Goal: Use online tool/utility

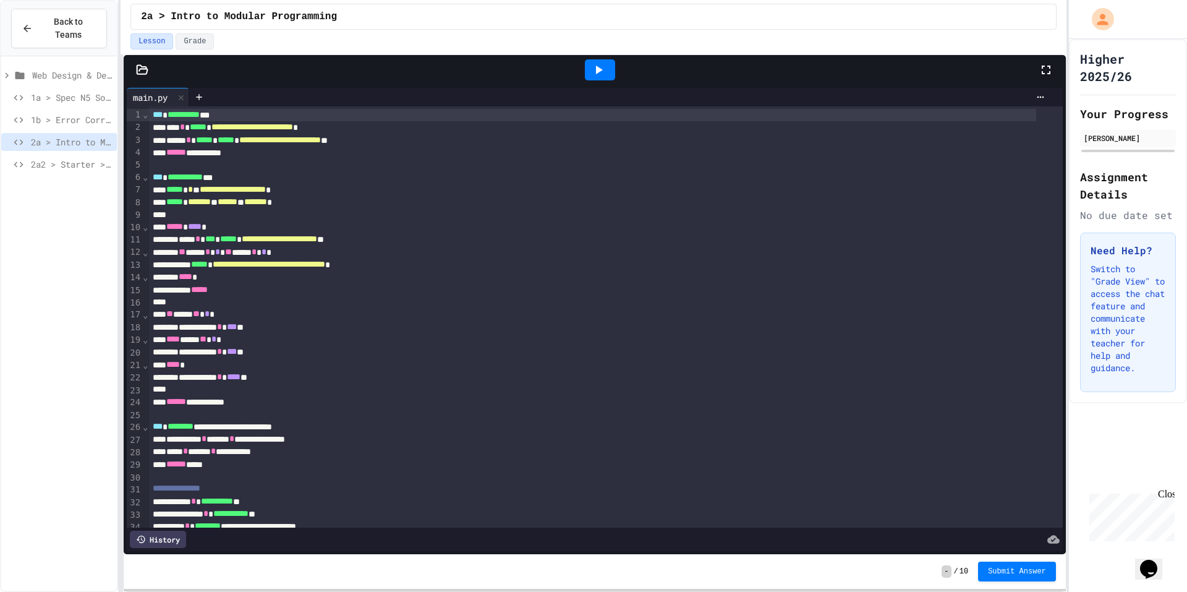
click at [592, 81] on div at bounding box center [600, 69] width 43 height 33
click at [598, 74] on icon at bounding box center [598, 69] width 15 height 15
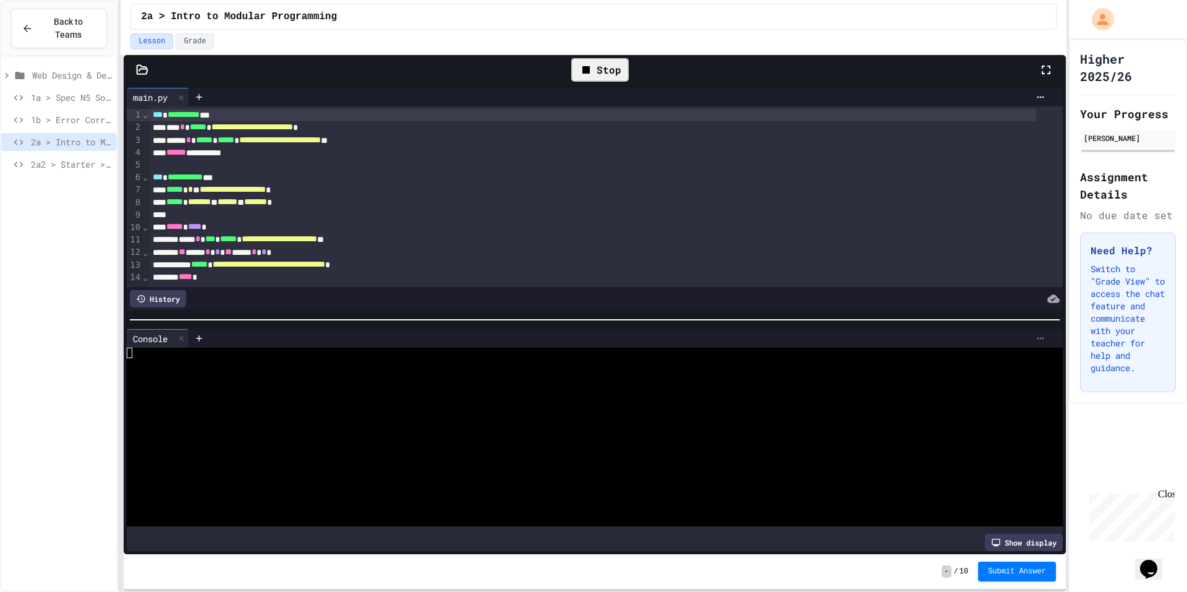
click at [1031, 333] on div at bounding box center [1041, 338] width 20 height 10
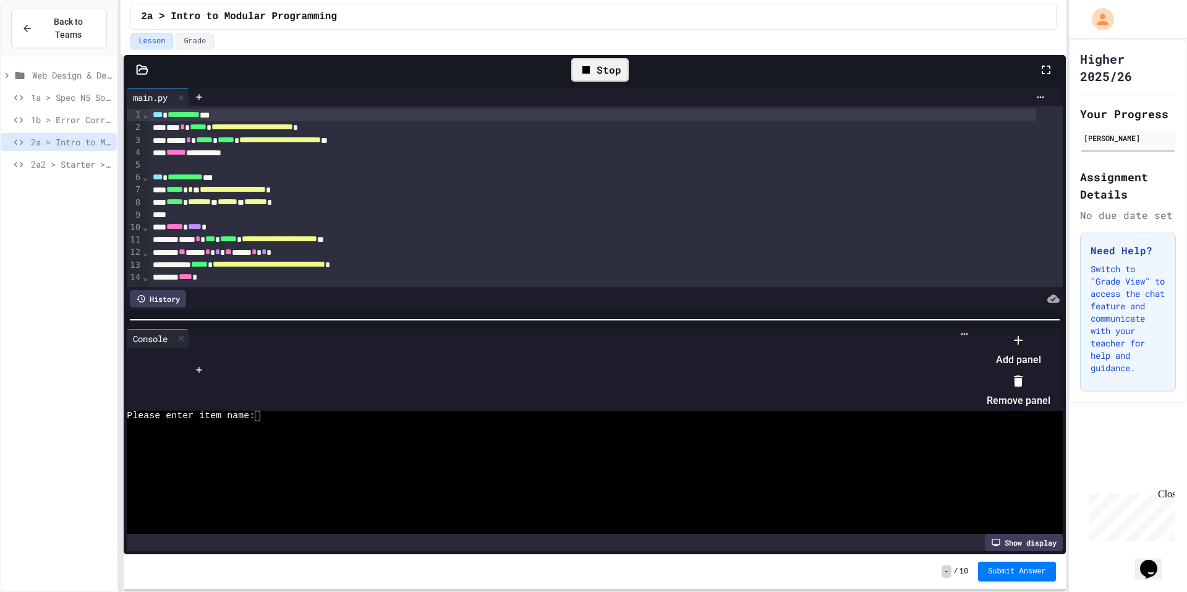
click at [1042, 363] on li "Add panel" at bounding box center [1019, 350] width 64 height 40
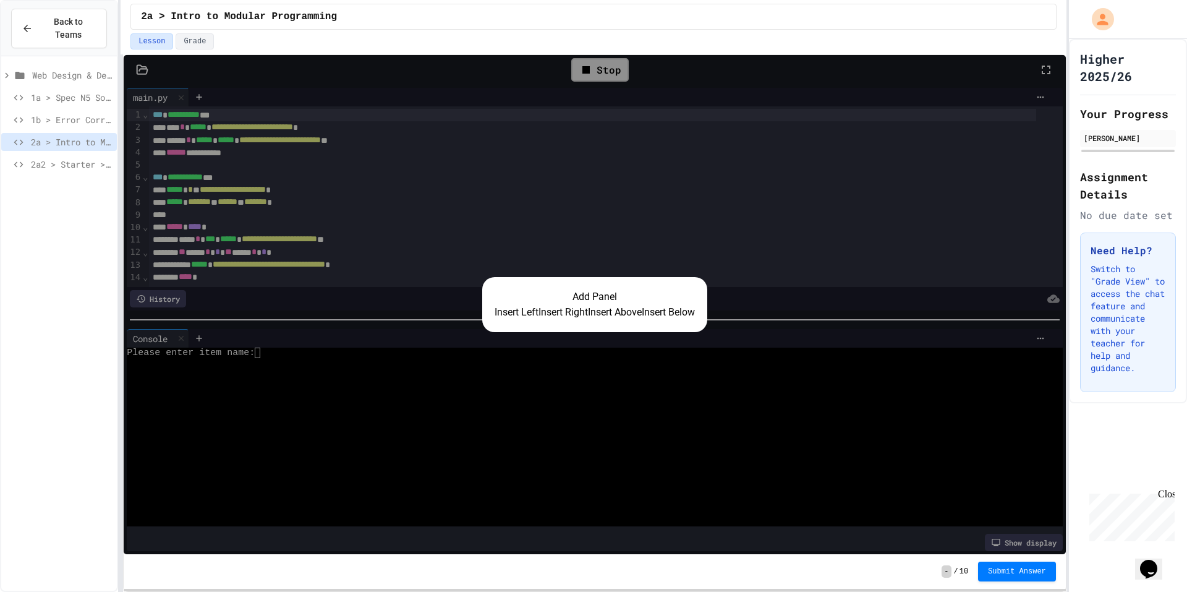
click at [557, 305] on button "Insert Right" at bounding box center [563, 312] width 49 height 15
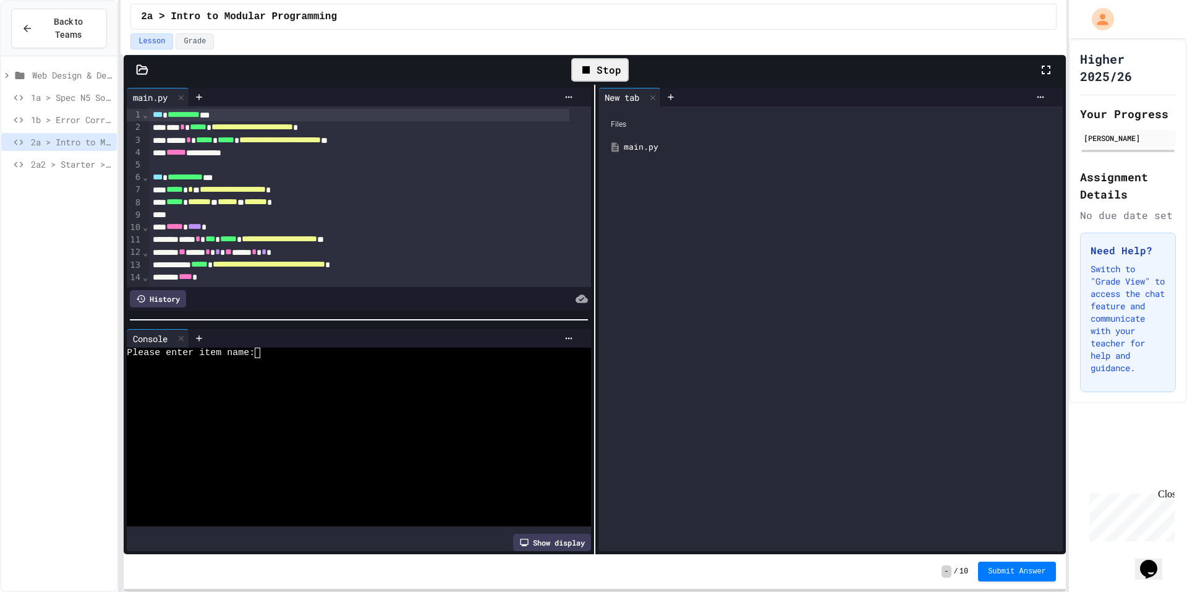
click at [568, 329] on div at bounding box center [384, 338] width 390 height 19
click at [564, 336] on icon at bounding box center [569, 338] width 10 height 10
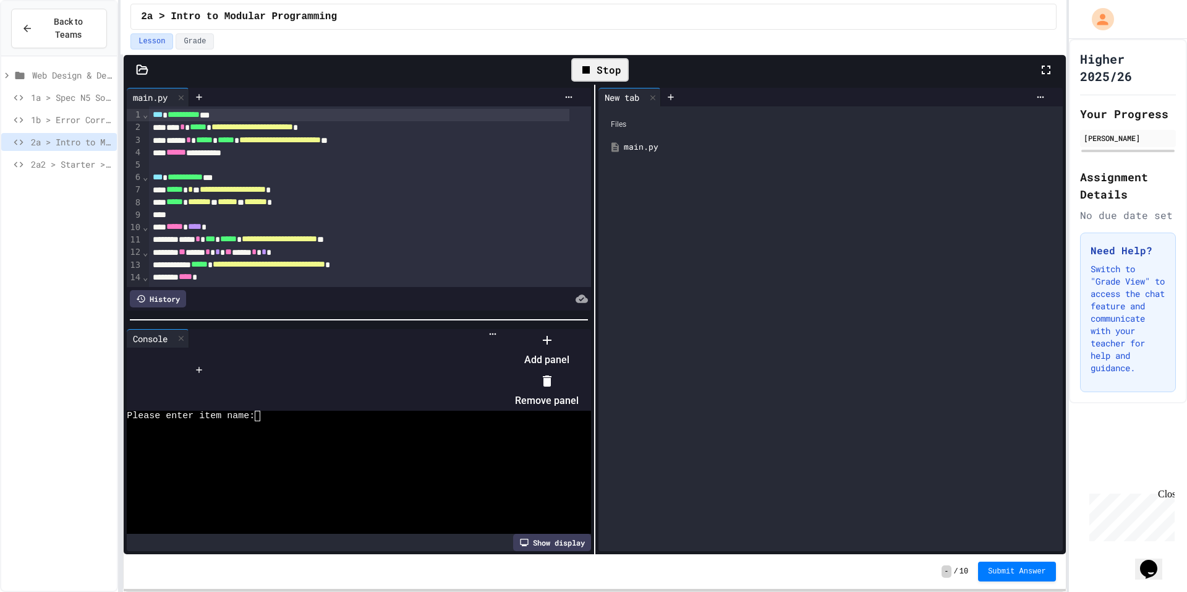
click at [579, 376] on li "Remove panel" at bounding box center [547, 391] width 64 height 40
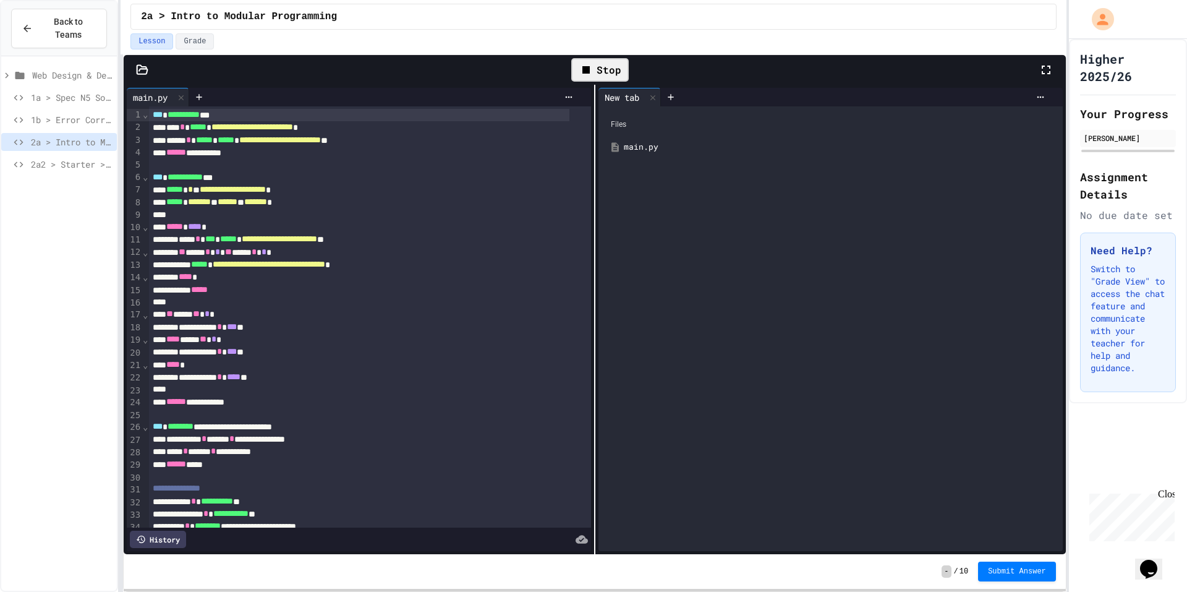
click at [579, 70] on icon at bounding box center [586, 69] width 15 height 15
click at [580, 69] on div at bounding box center [600, 69] width 43 height 33
click at [591, 71] on div at bounding box center [600, 69] width 30 height 21
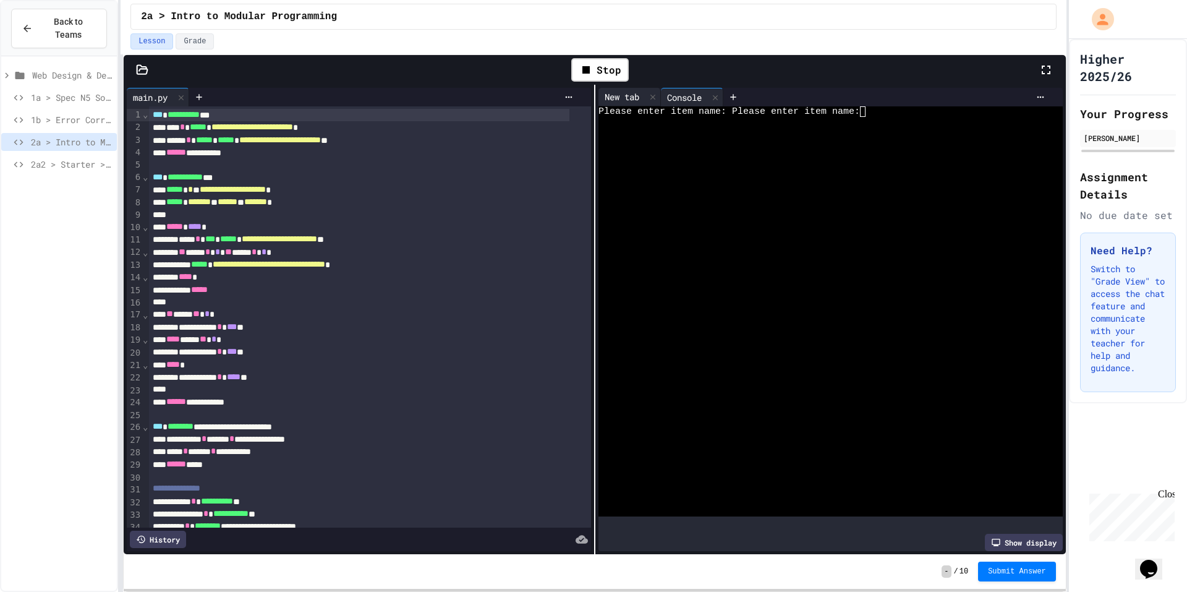
click at [630, 100] on div "New tab" at bounding box center [622, 96] width 47 height 13
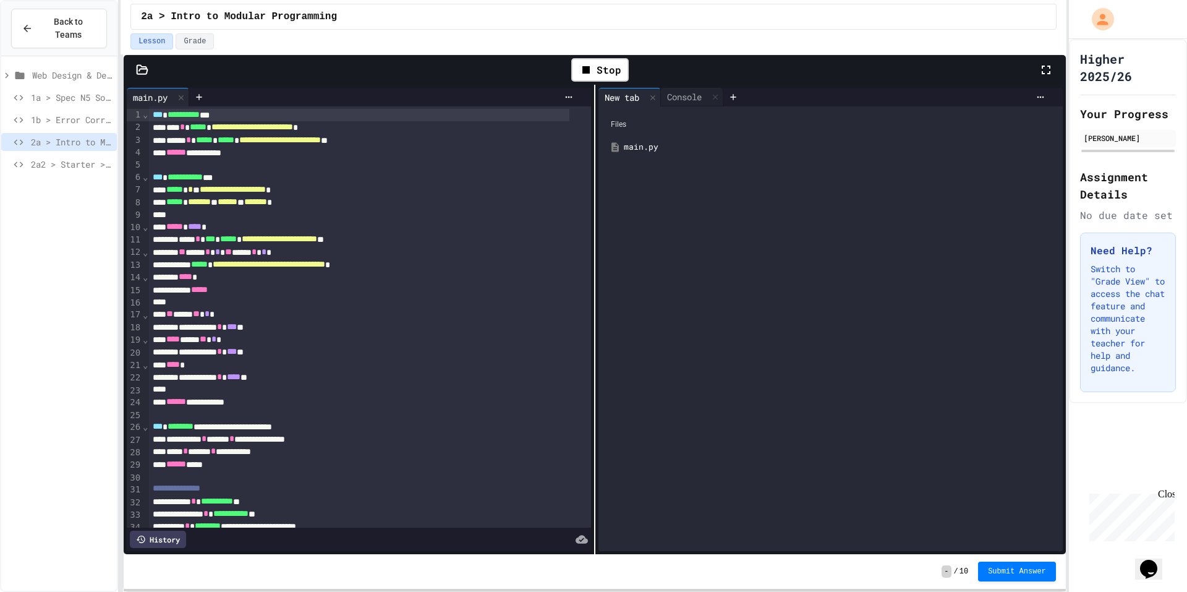
click at [638, 149] on div "main.py" at bounding box center [840, 147] width 432 height 12
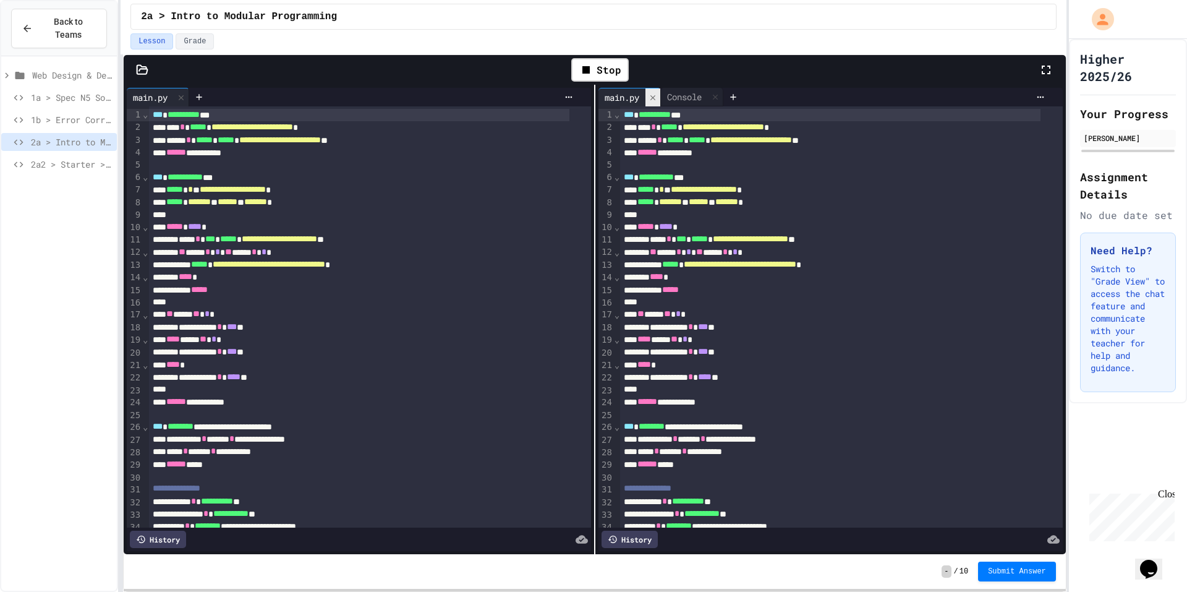
click at [649, 102] on div at bounding box center [653, 97] width 15 height 18
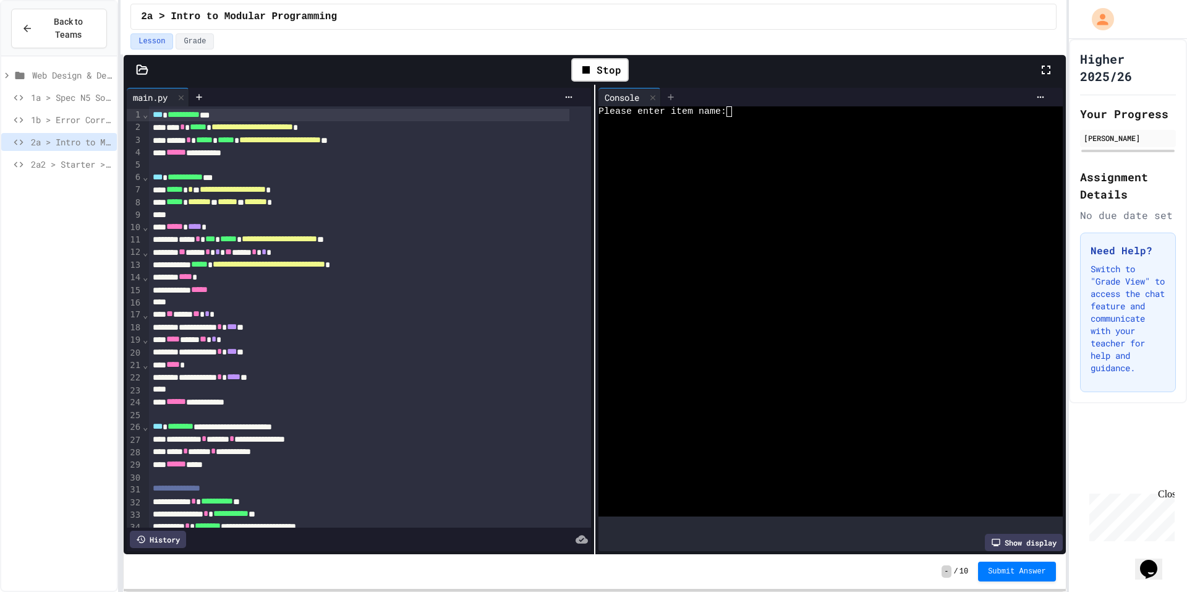
click at [667, 99] on icon at bounding box center [671, 97] width 10 height 10
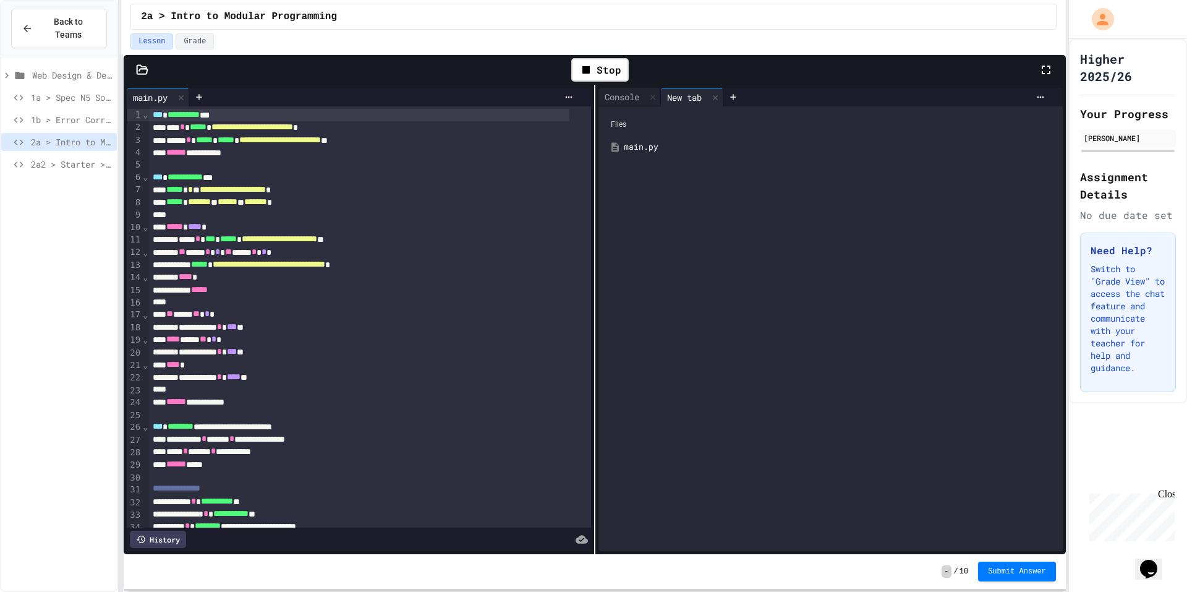
click at [706, 101] on div "New tab" at bounding box center [684, 97] width 47 height 13
click at [711, 101] on icon at bounding box center [715, 97] width 9 height 9
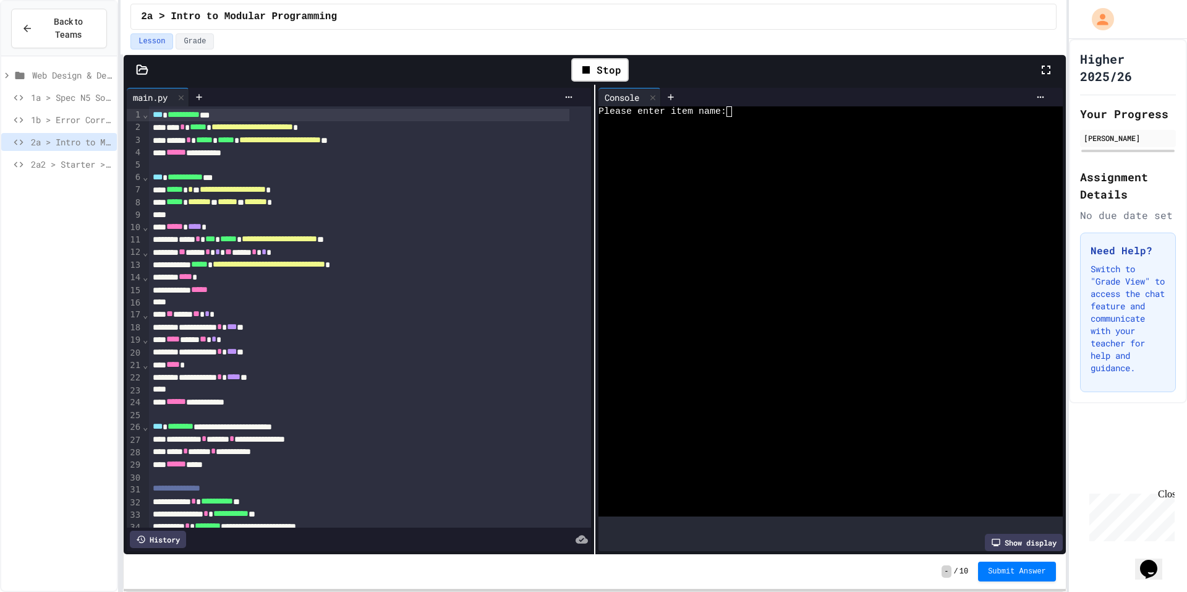
drag, startPoint x: 1032, startPoint y: 579, endPoint x: 1080, endPoint y: 568, distance: 49.4
drag, startPoint x: 1080, startPoint y: 568, endPoint x: 824, endPoint y: 343, distance: 341.3
click at [824, 343] on div at bounding box center [821, 343] width 445 height 11
